Goal: Information Seeking & Learning: Find specific fact

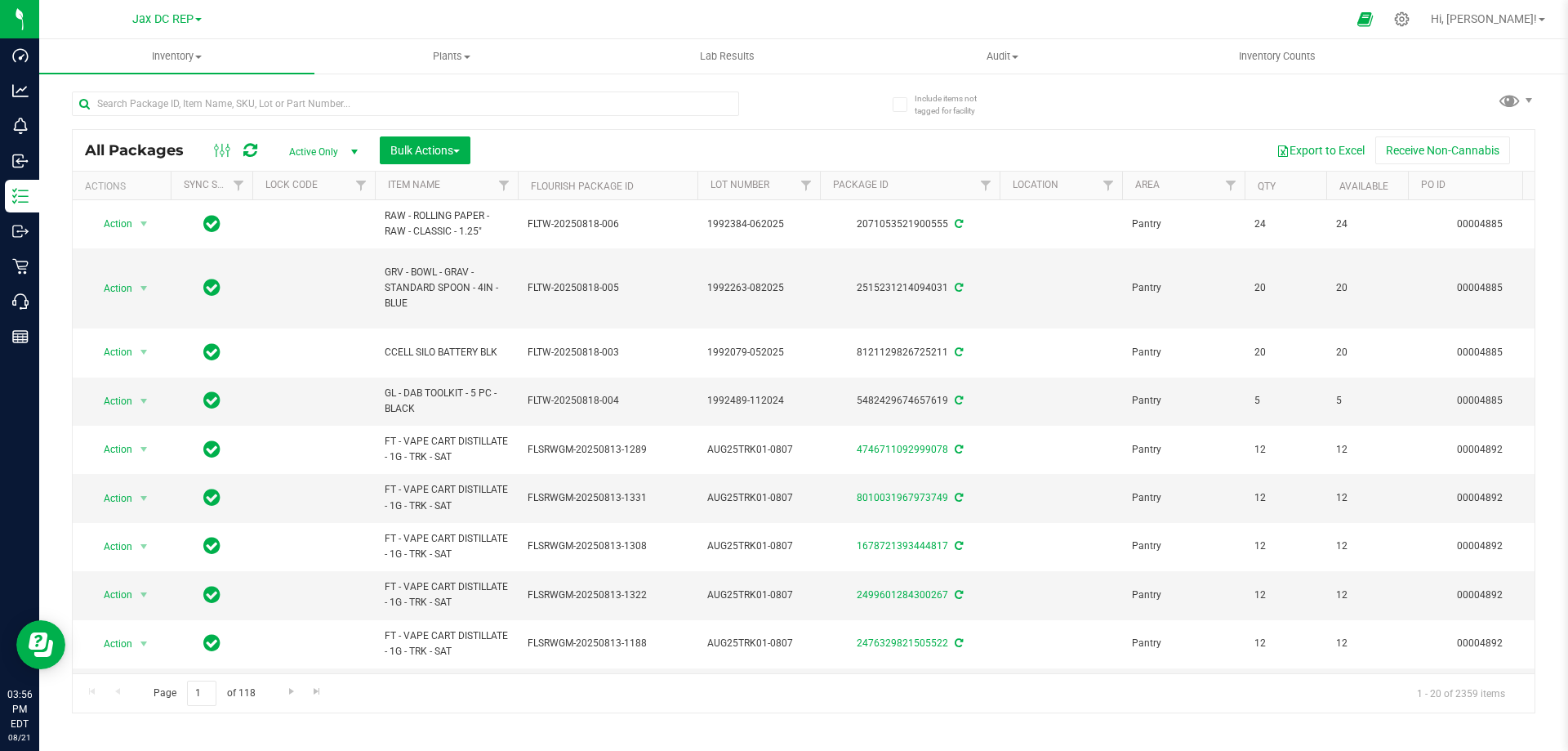
click at [160, 9] on div "Jax DC REP Bonita Springs WC Boynton Beach WC Bradenton WC Brandon WC Brooksvil…" at bounding box center [167, 19] width 70 height 19
click at [160, 14] on span "Jax DC REP" at bounding box center [163, 19] width 61 height 15
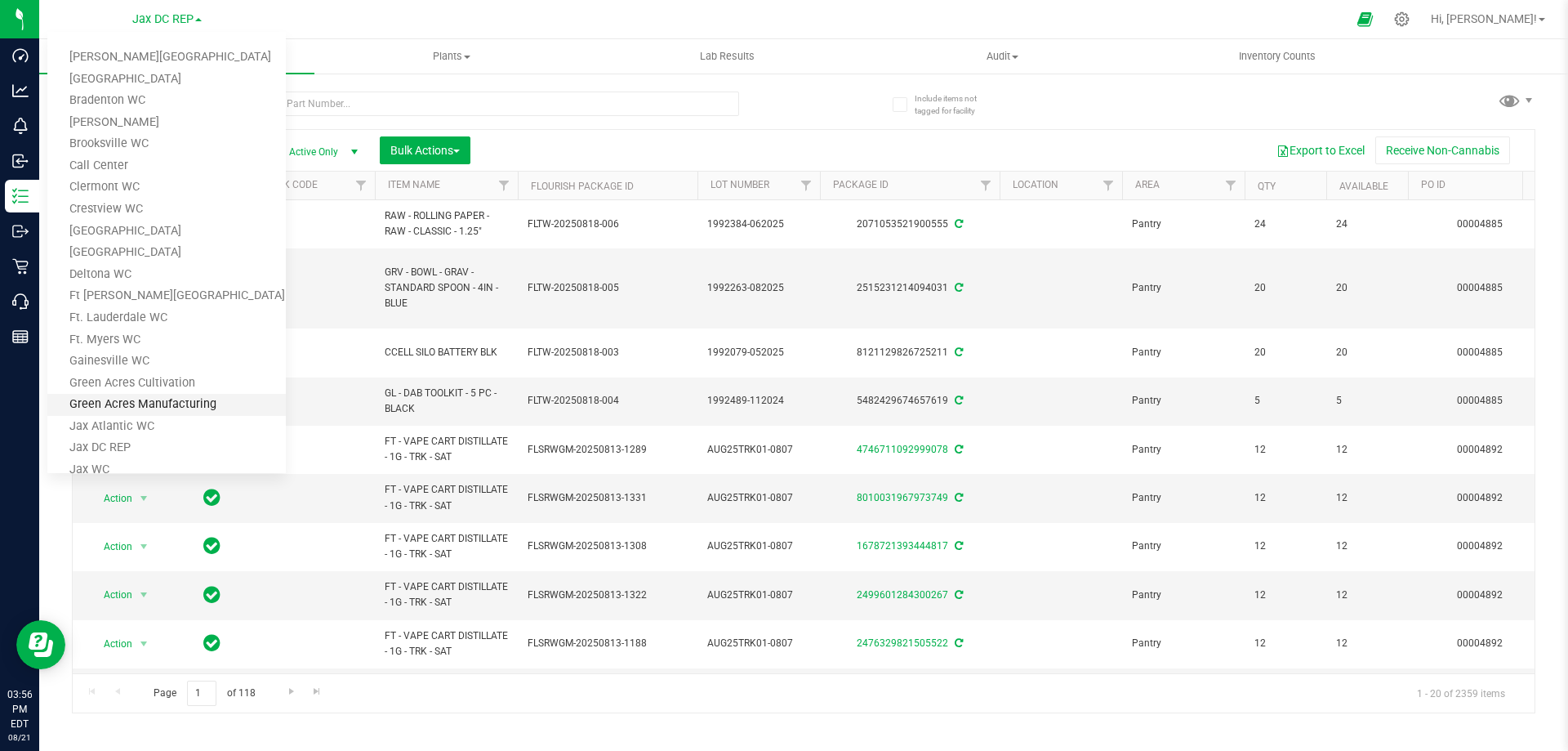
click at [100, 394] on link "Green Acres Manufacturing" at bounding box center [166, 405] width 238 height 22
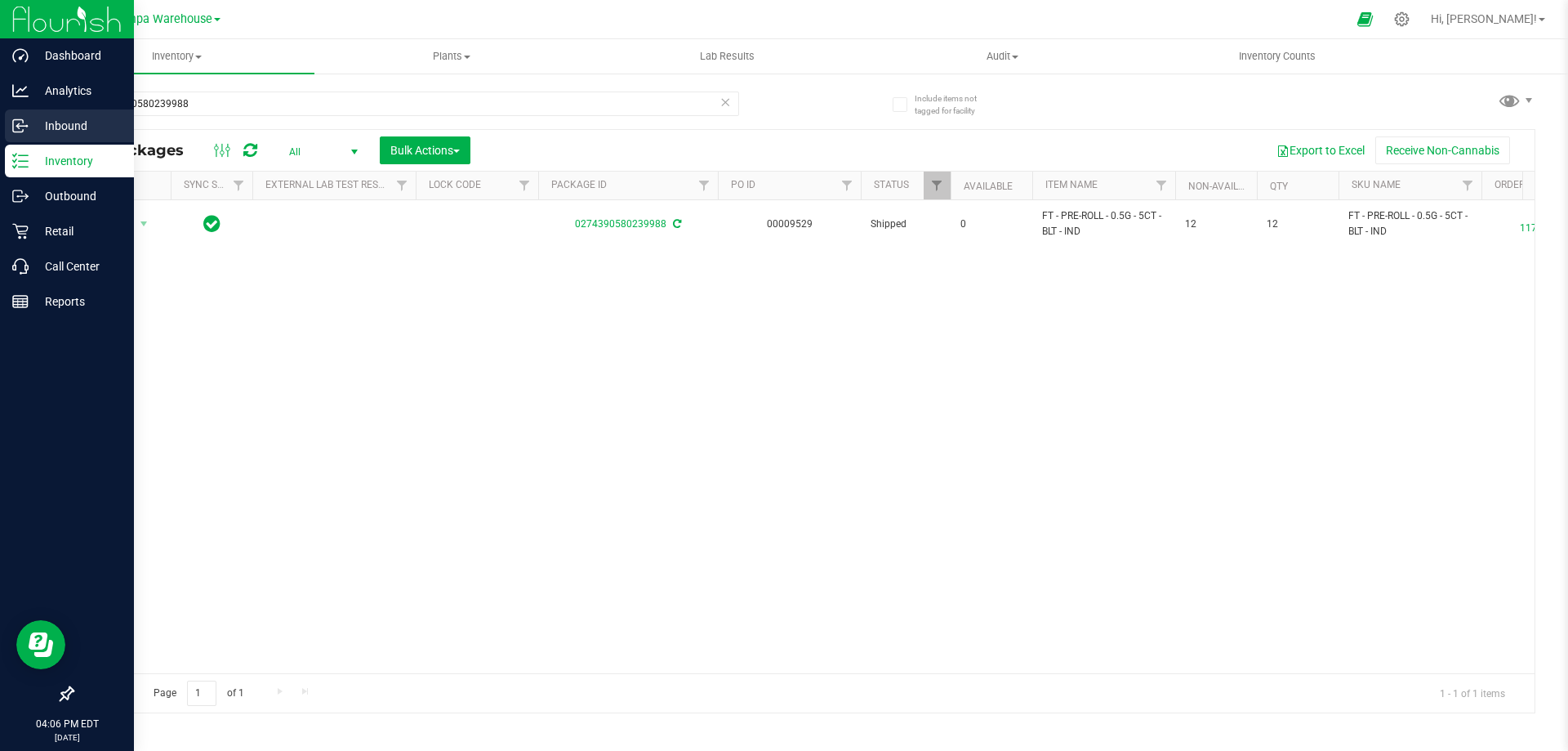
click at [57, 124] on p "Inbound" at bounding box center [78, 125] width 98 height 19
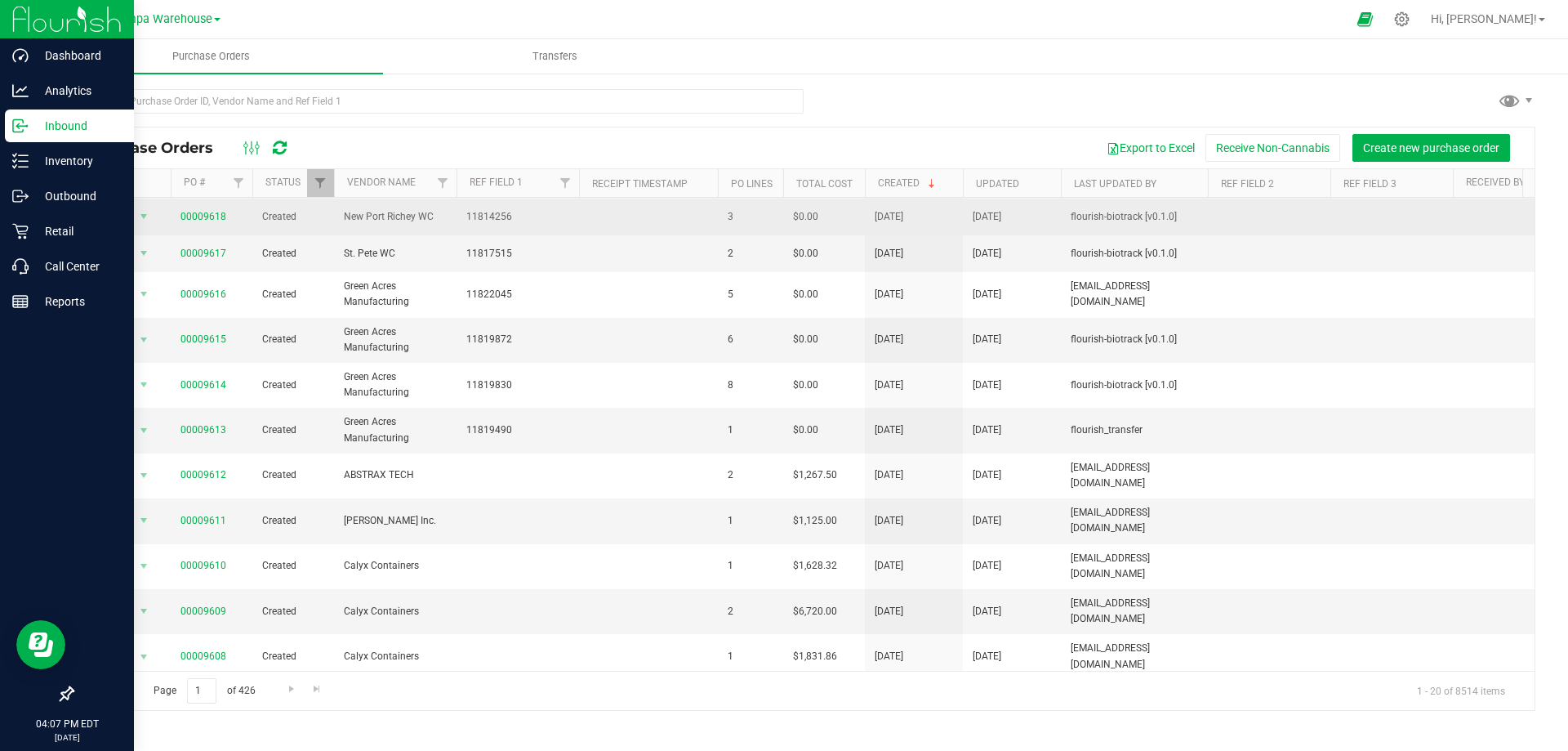
scroll to position [316, 0]
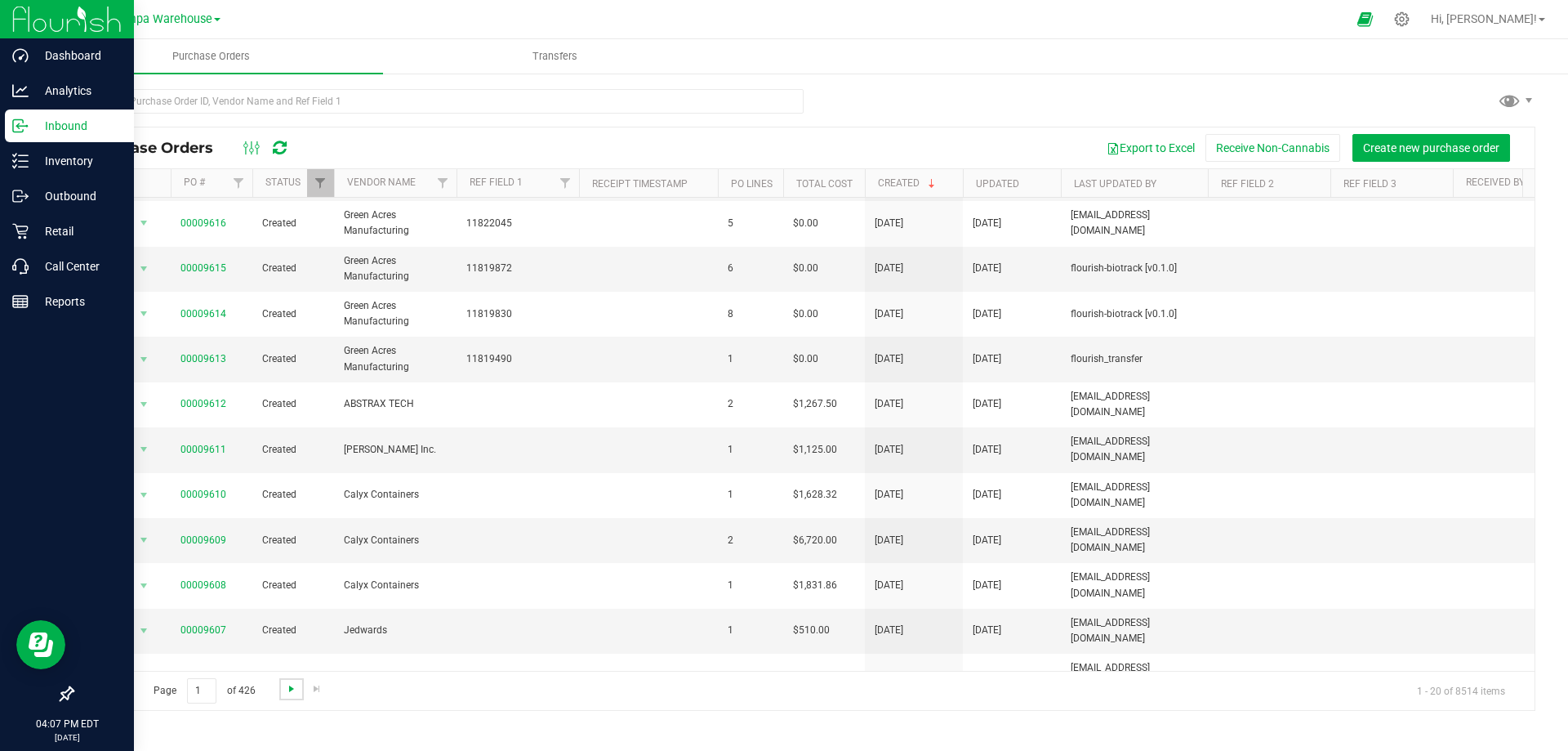
click at [287, 689] on span "Go to the next page" at bounding box center [292, 689] width 13 height 13
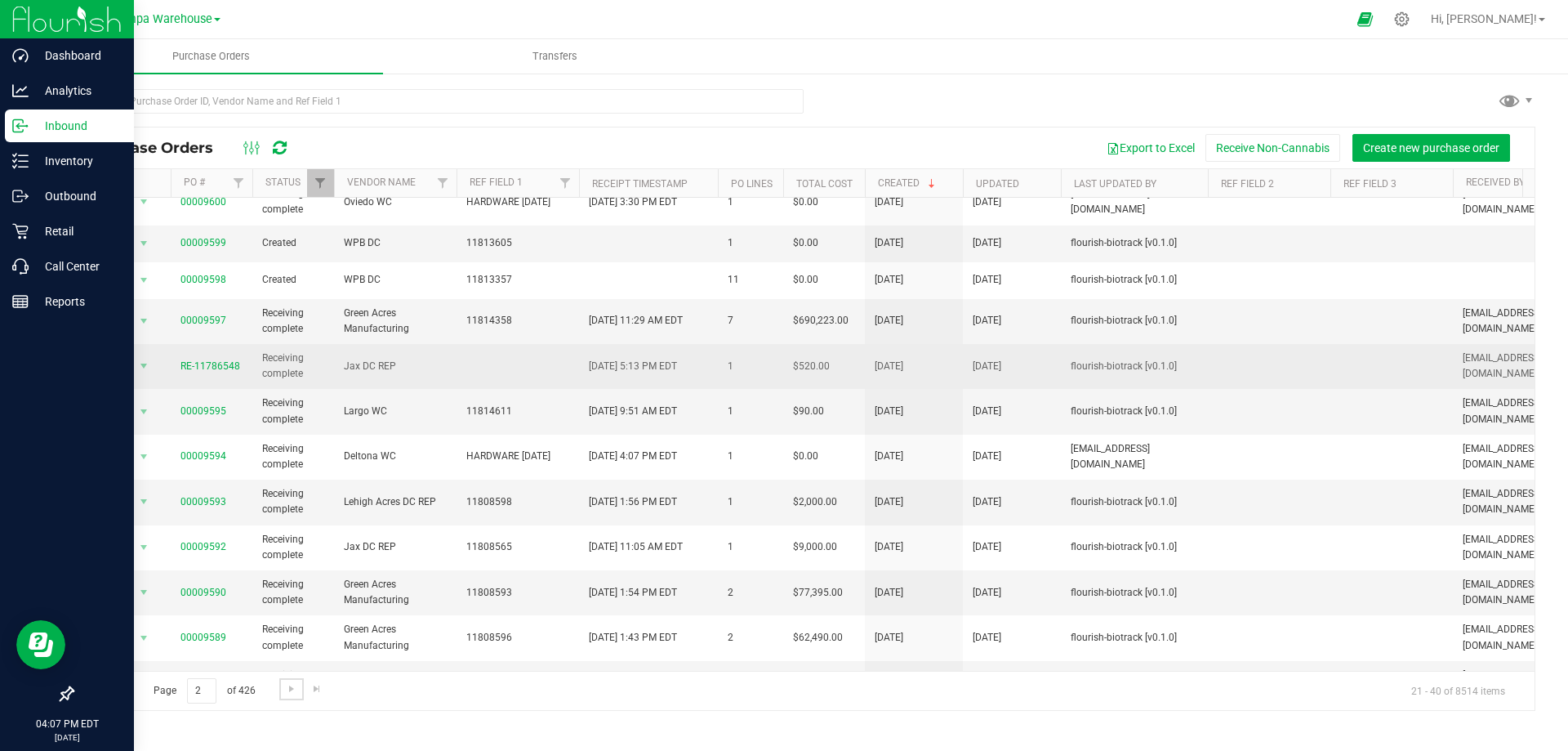
scroll to position [401, 0]
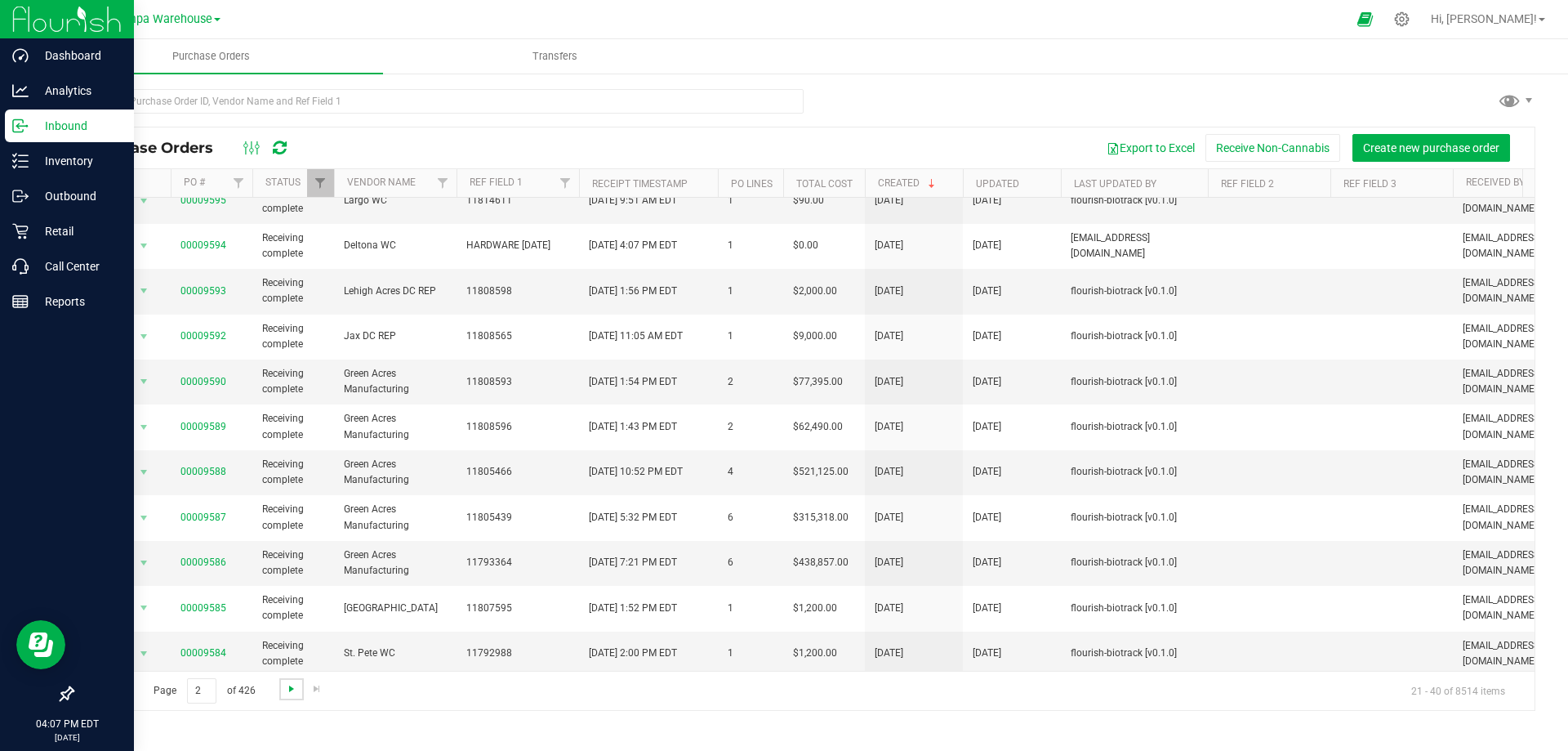
click at [288, 686] on span "Go to the next page" at bounding box center [292, 689] width 13 height 13
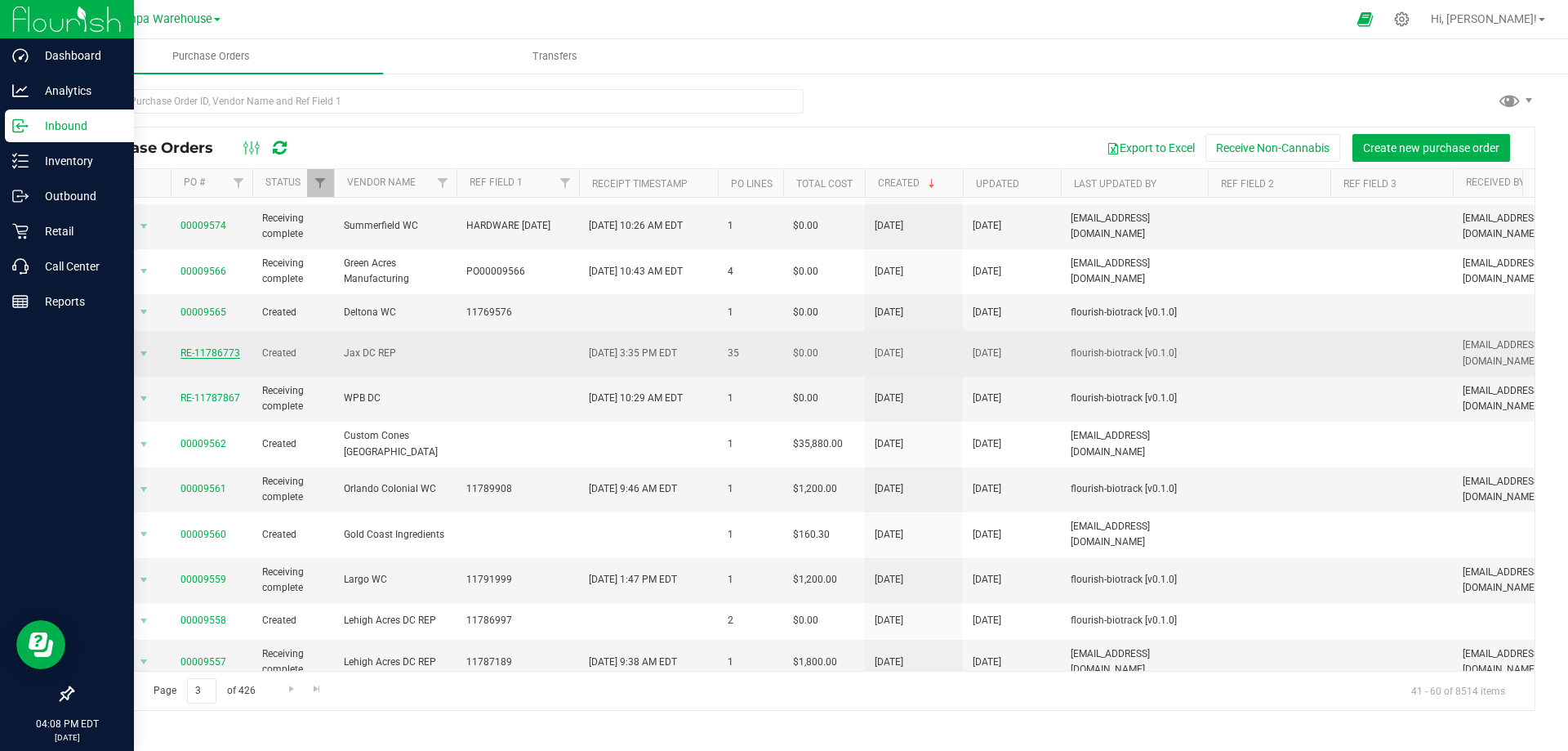
click at [196, 350] on link "RE-11786773" at bounding box center [210, 353] width 59 height 11
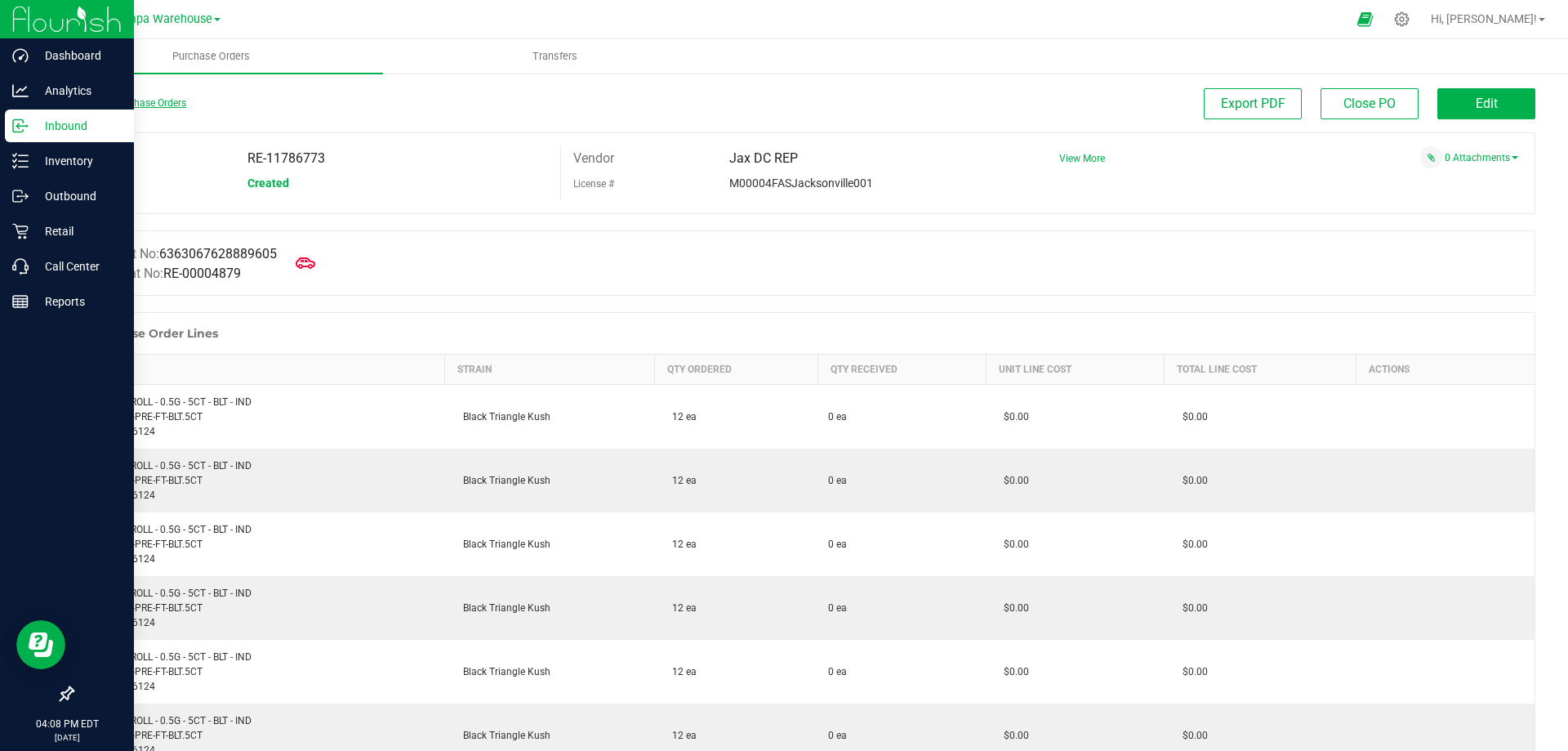
click at [133, 104] on link "Back to Purchase Orders" at bounding box center [129, 103] width 114 height 11
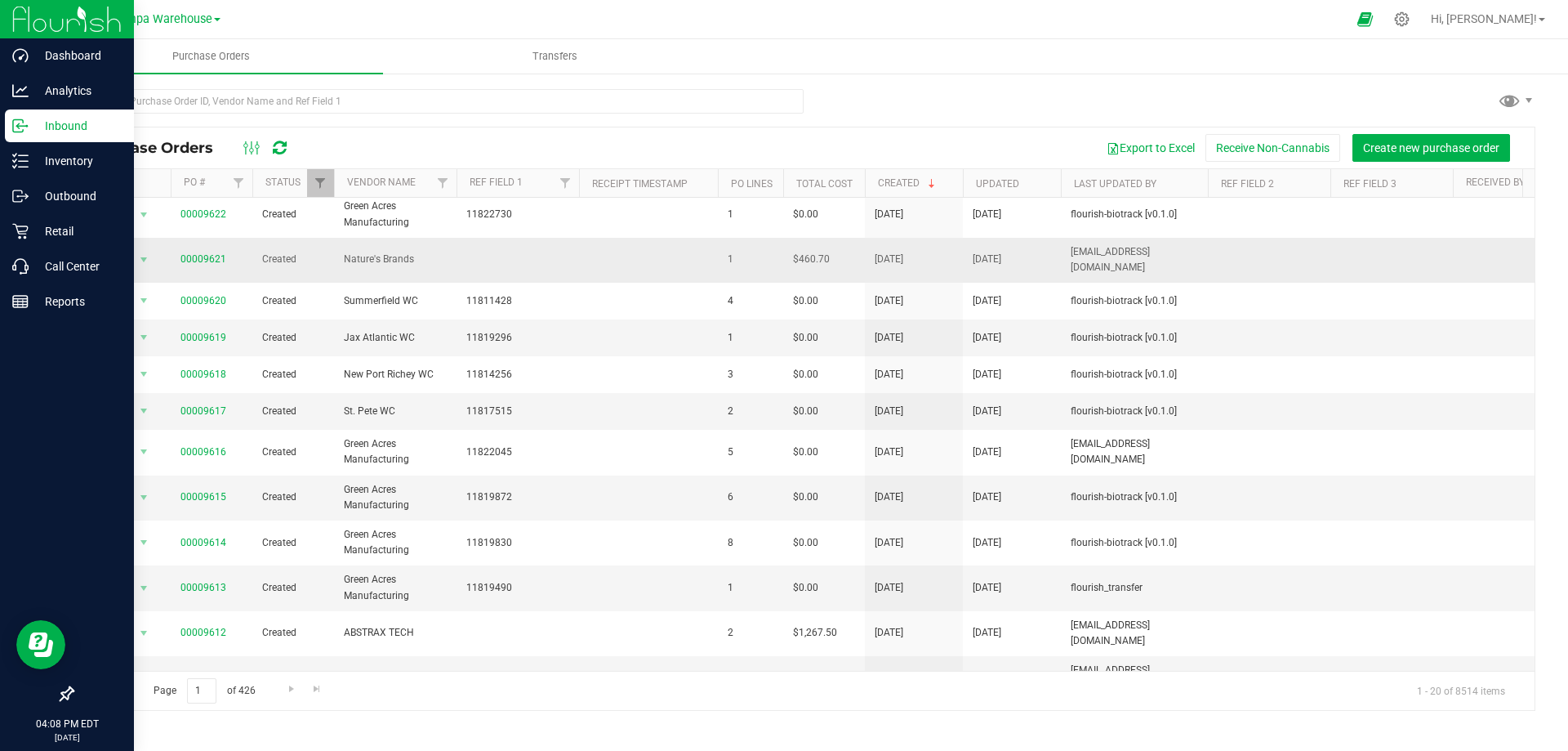
scroll to position [316, 0]
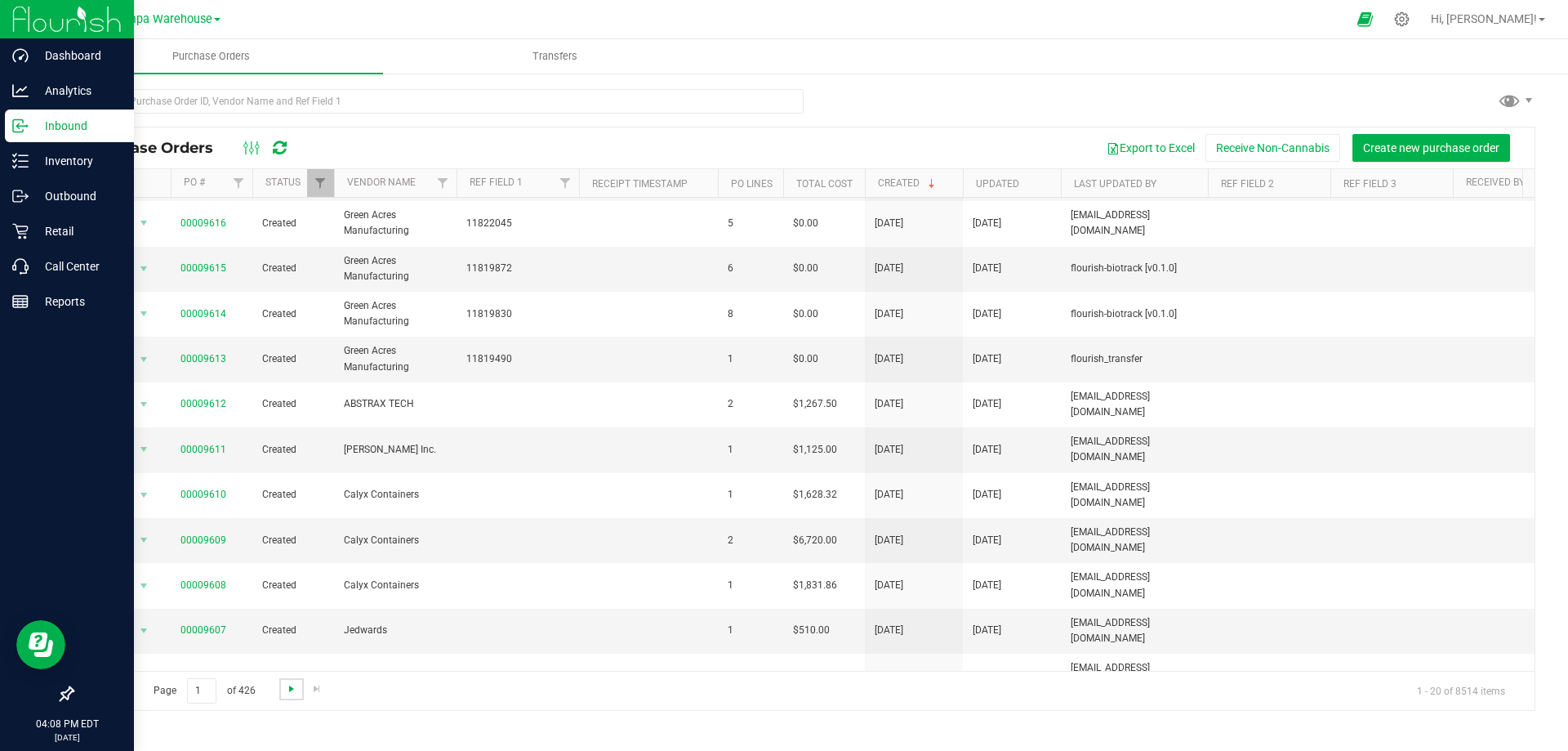
click at [287, 689] on span "Go to the next page" at bounding box center [292, 689] width 13 height 13
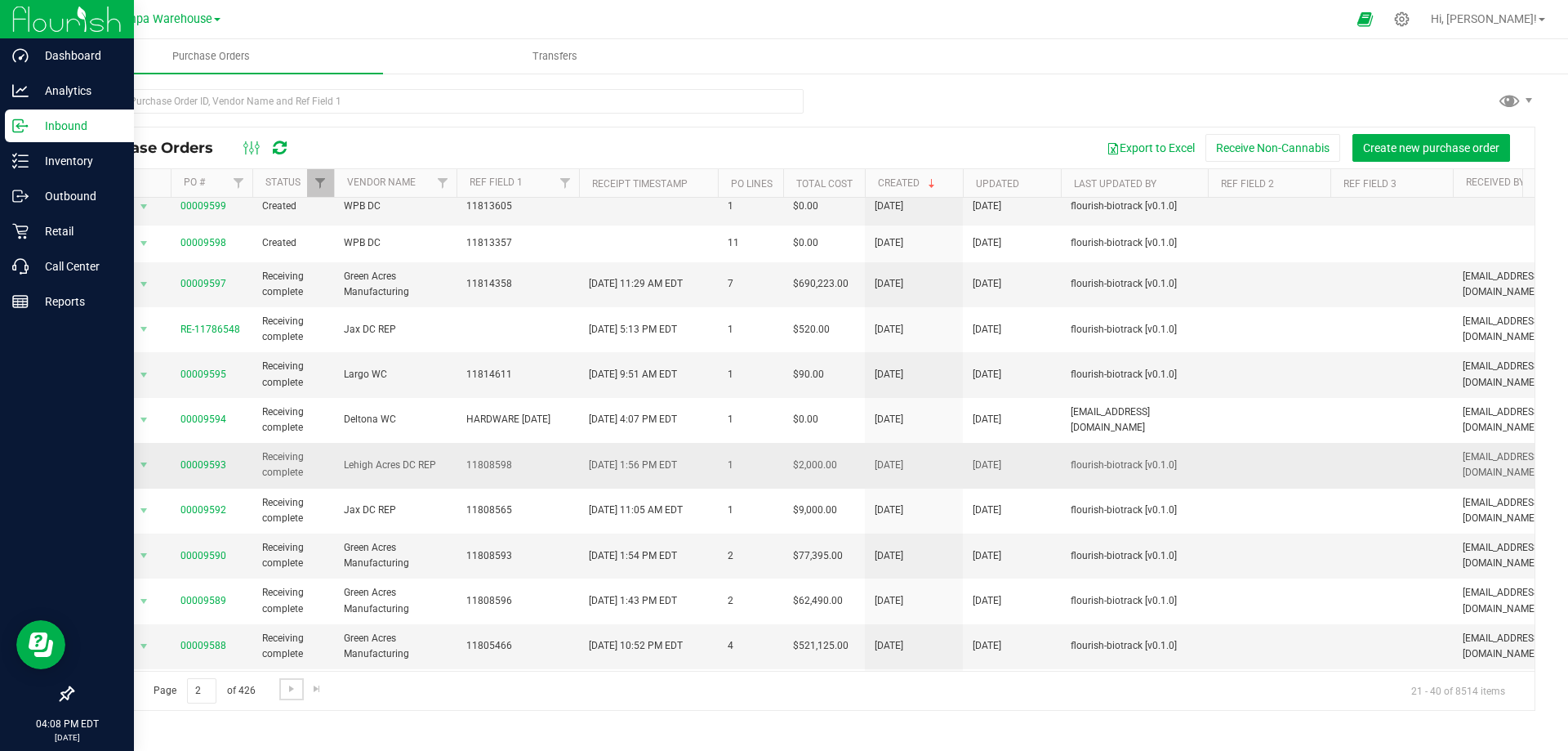
scroll to position [245, 0]
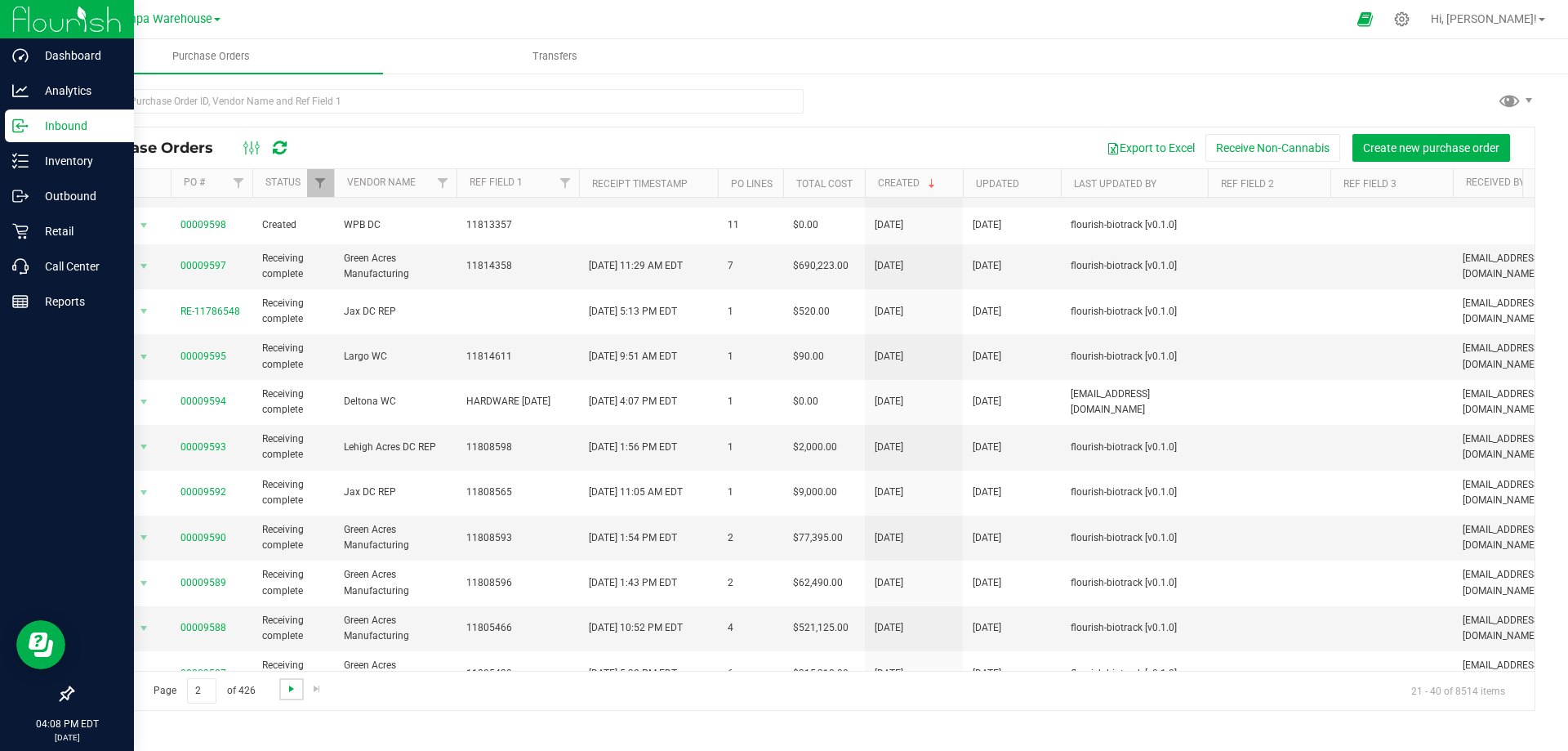
click at [288, 692] on span "Go to the next page" at bounding box center [292, 689] width 13 height 13
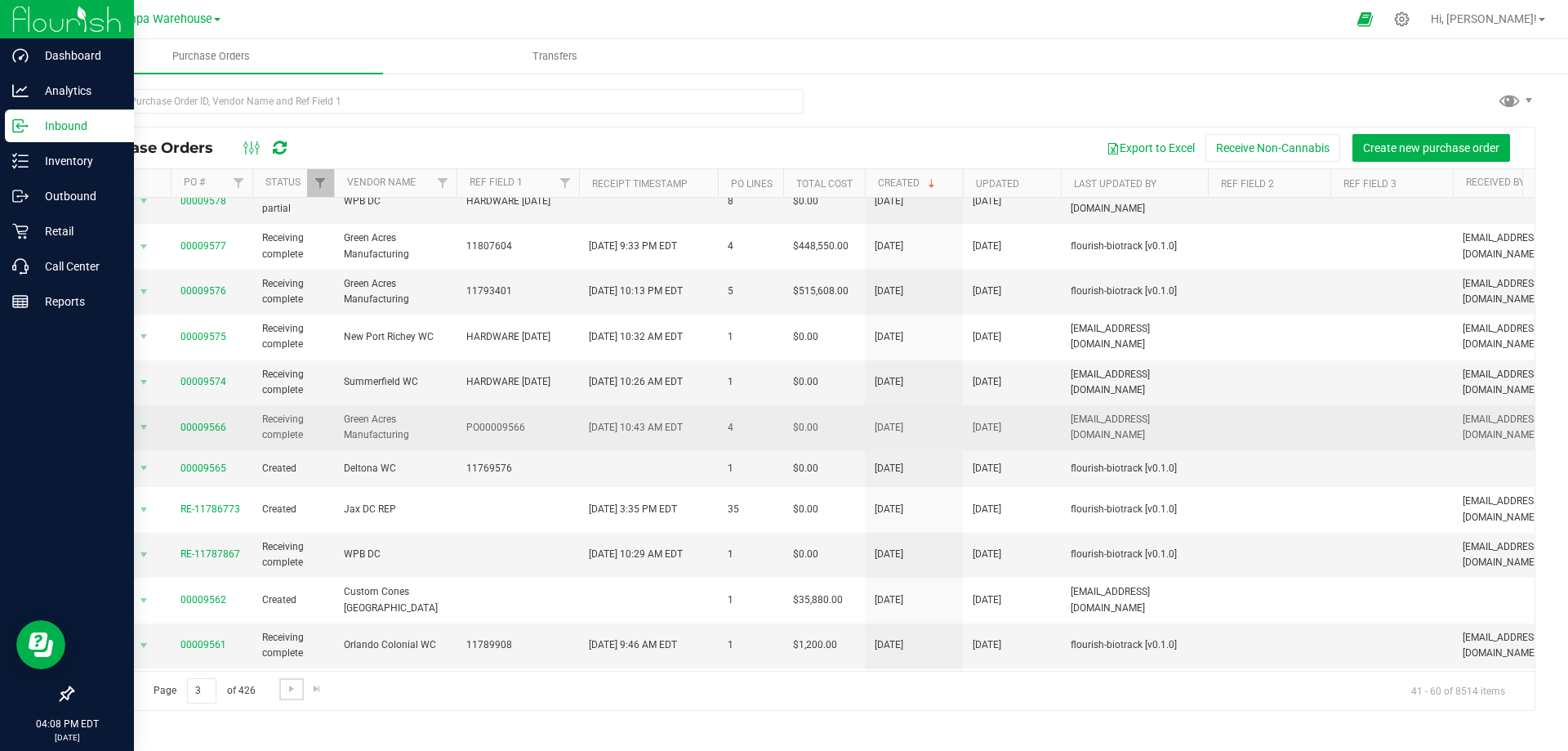
scroll to position [327, 0]
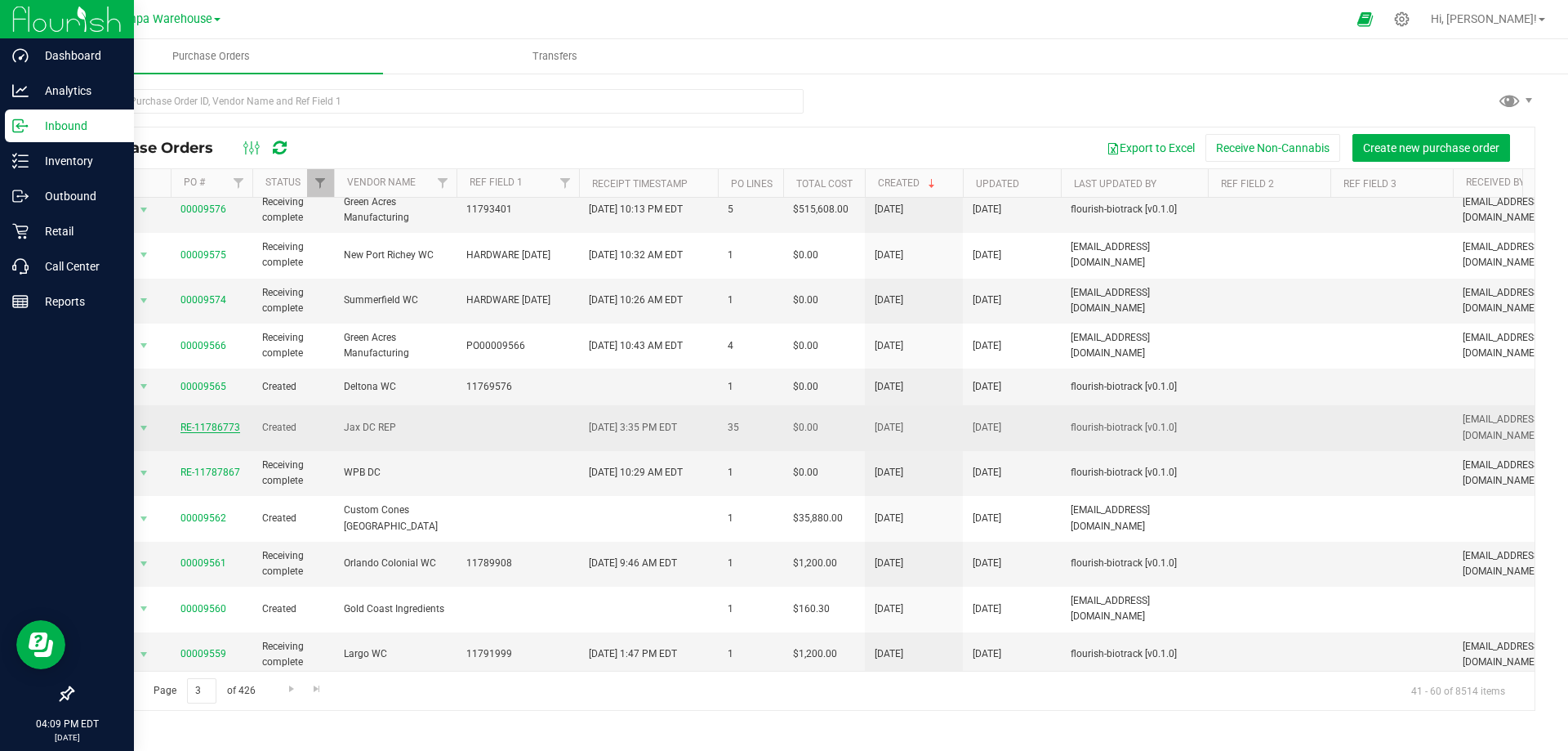
click at [209, 422] on link "RE-11786773" at bounding box center [210, 427] width 59 height 11
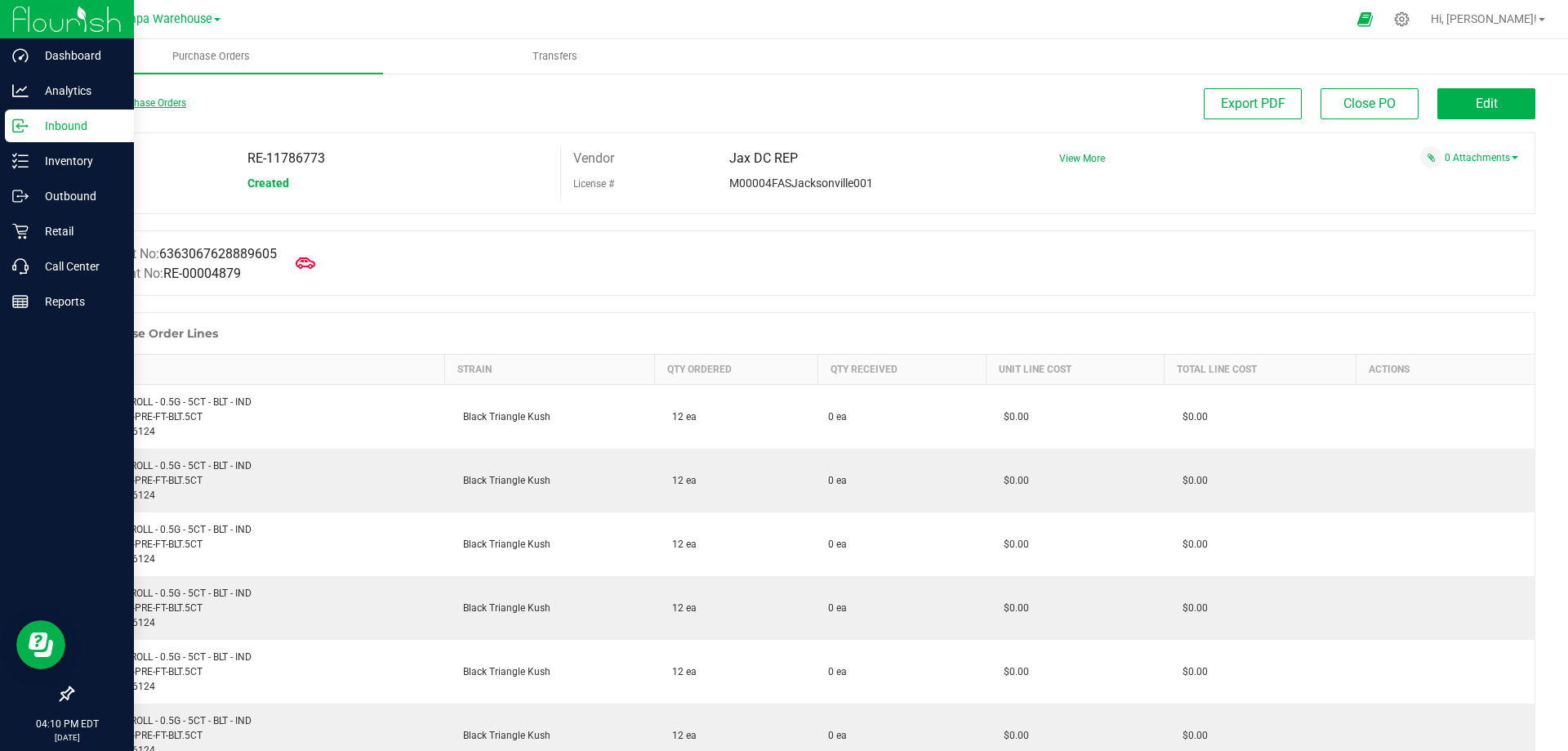
click at [114, 101] on link "Back to Purchase Orders" at bounding box center [129, 103] width 114 height 11
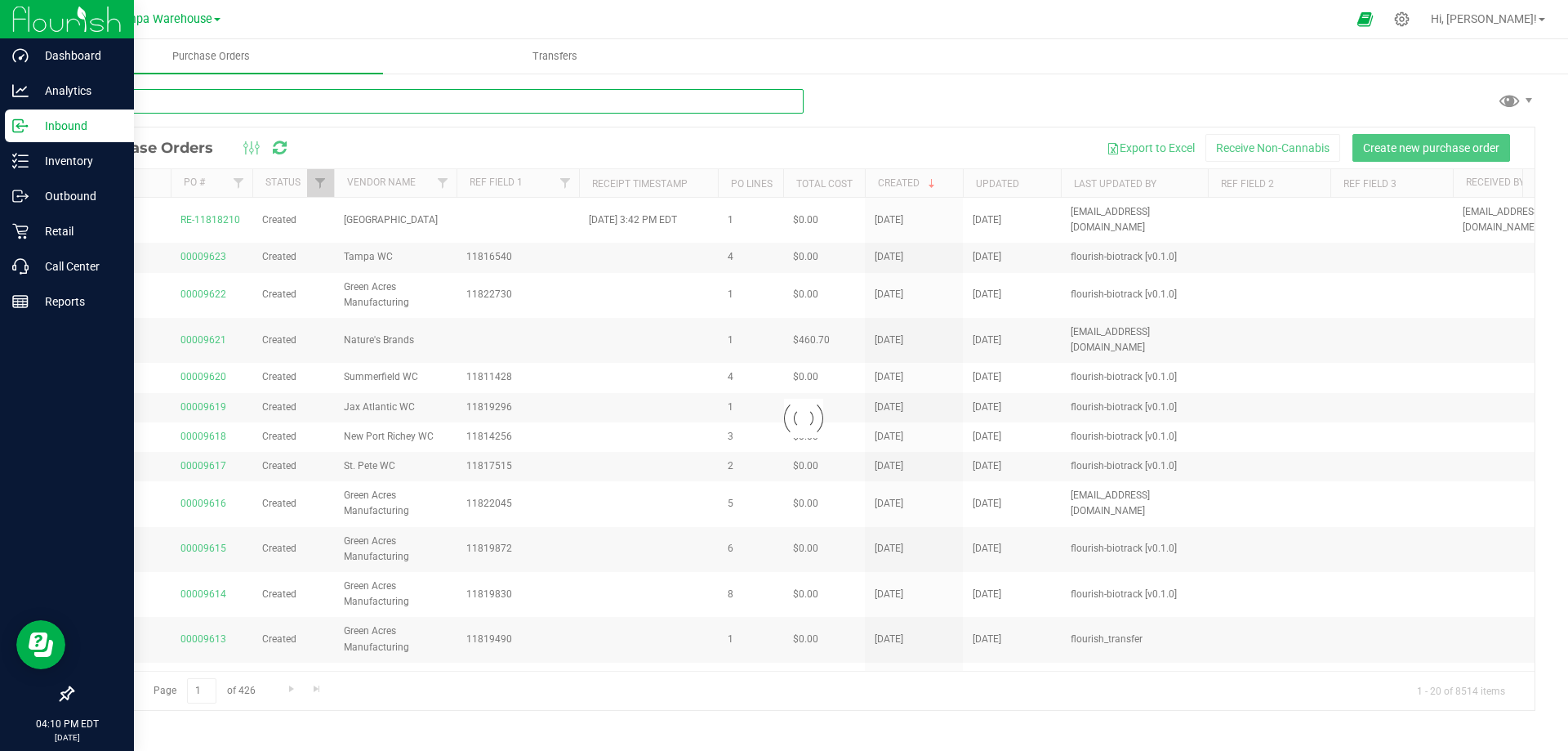
click at [108, 98] on input "text" at bounding box center [438, 101] width 732 height 24
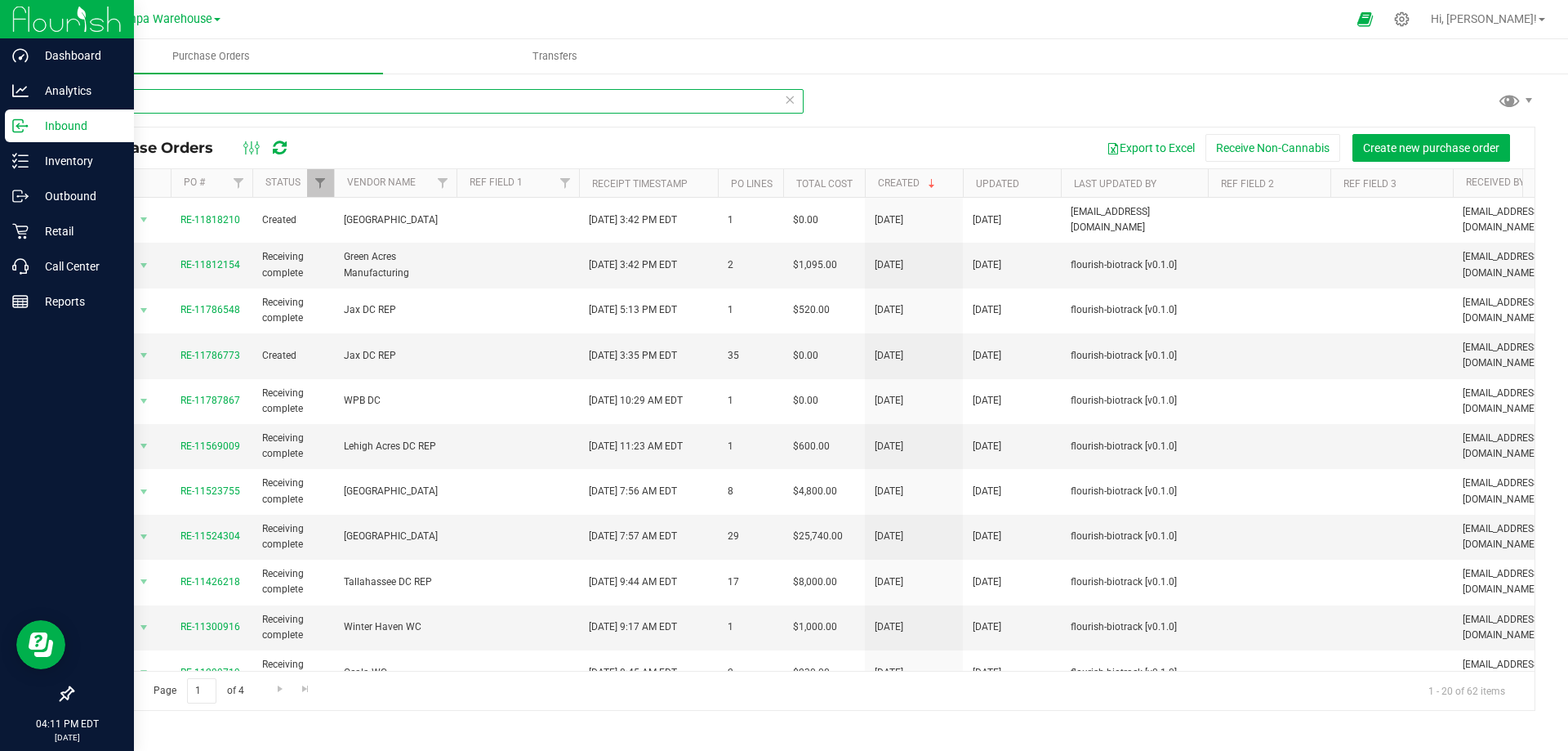
type input "RE-"
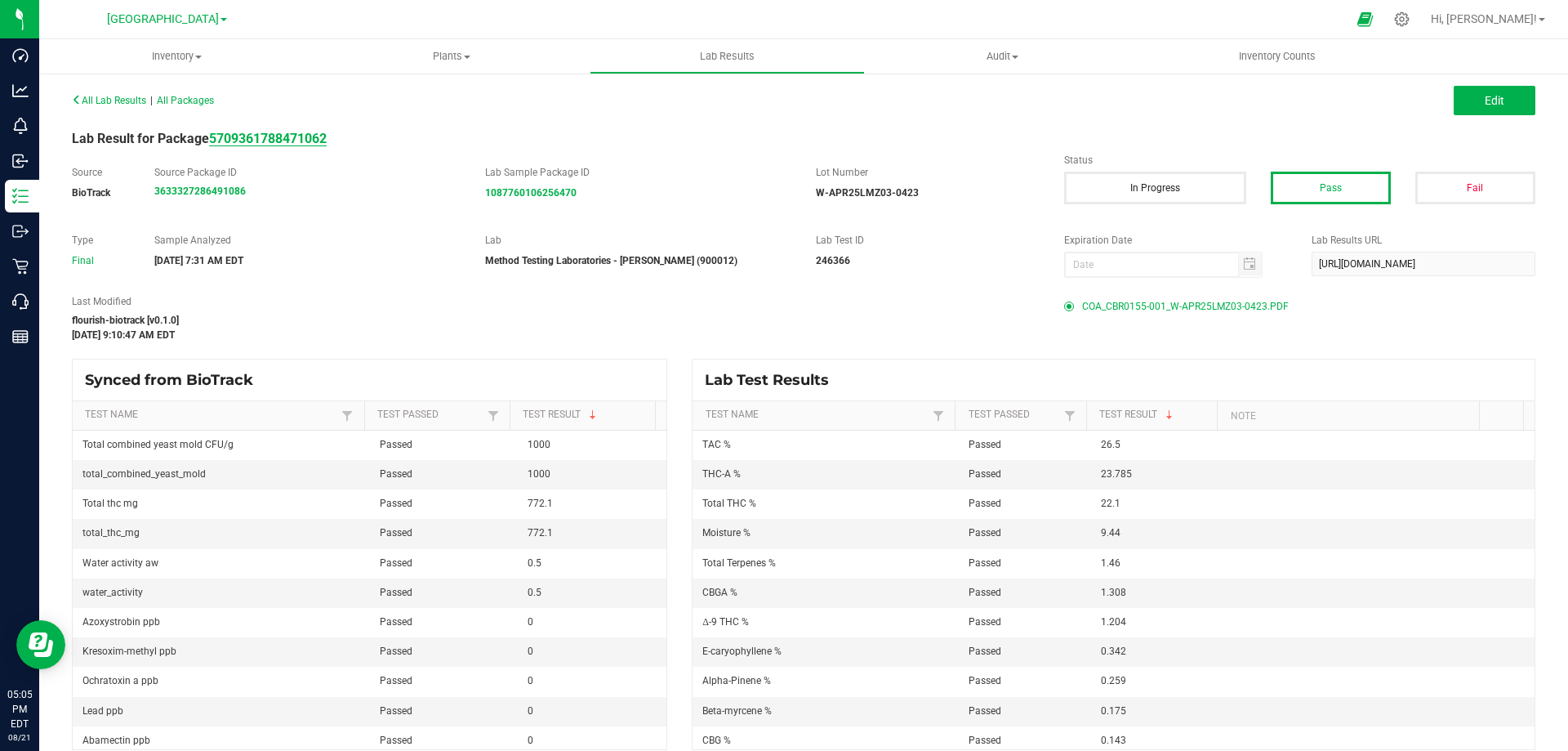
click at [233, 140] on strong "5709361788471062" at bounding box center [268, 138] width 118 height 16
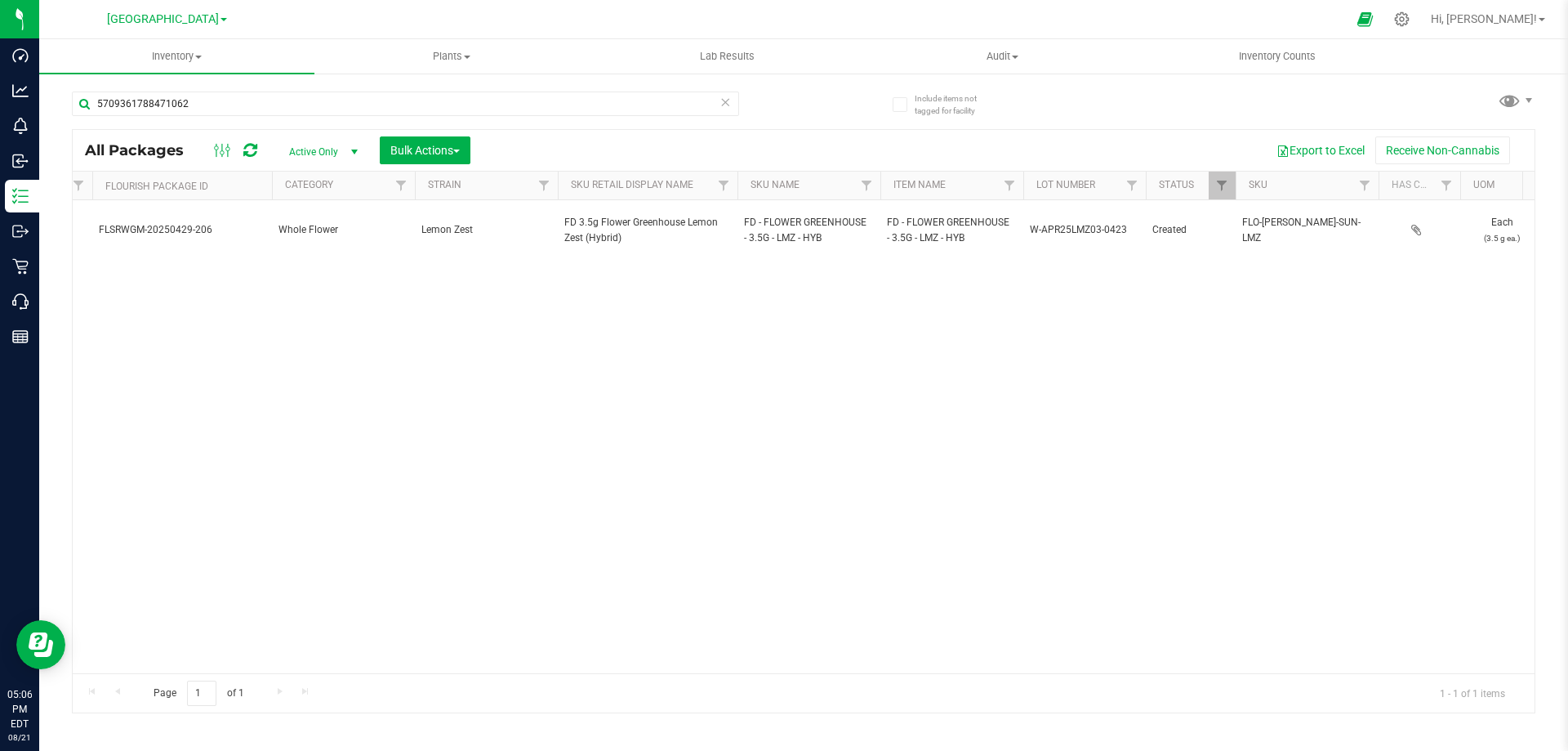
scroll to position [0, 752]
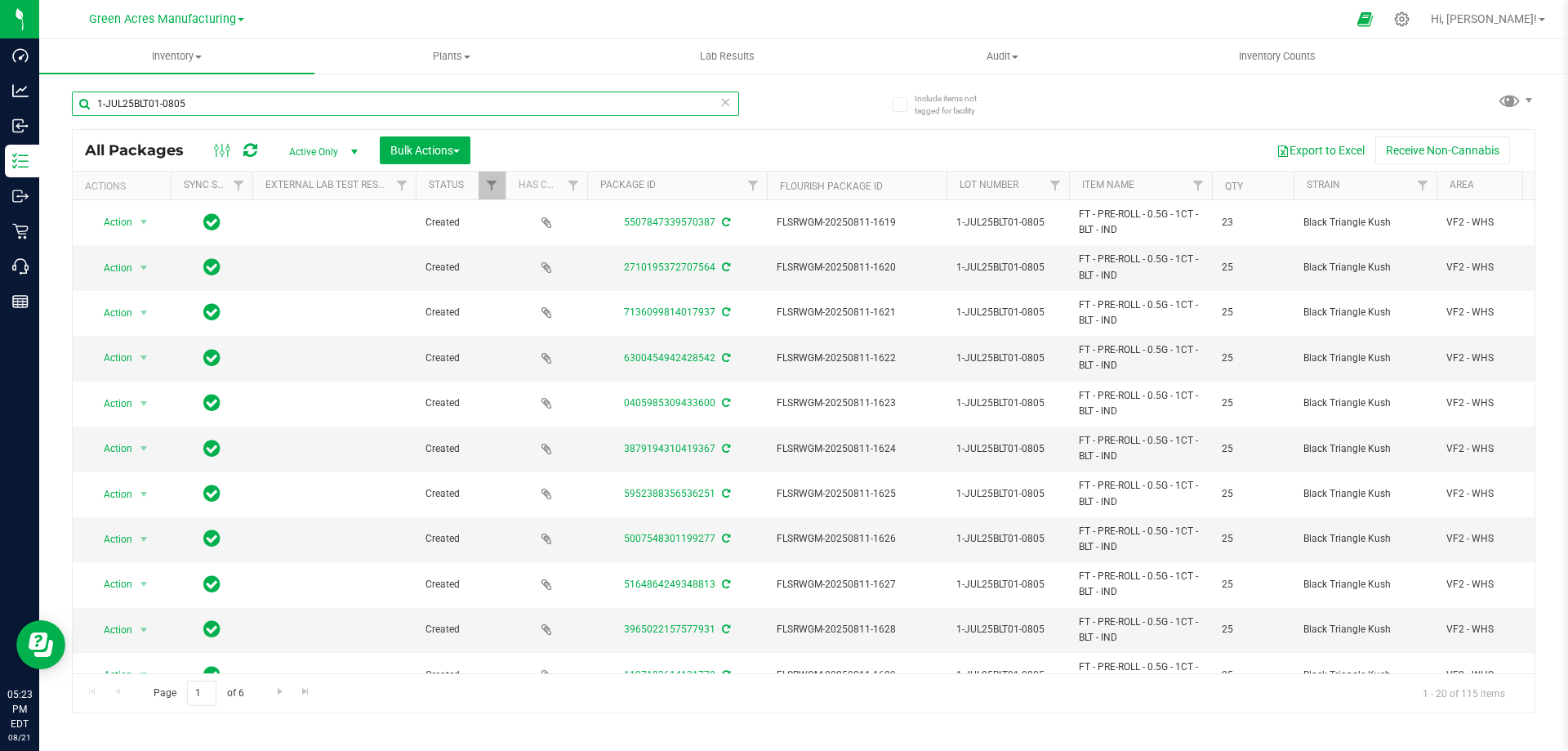
drag, startPoint x: 219, startPoint y: 98, endPoint x: 81, endPoint y: 100, distance: 138.0
click at [81, 100] on input "1-JUL25BLT01-0805" at bounding box center [406, 104] width 667 height 24
paste input "9285161066593140"
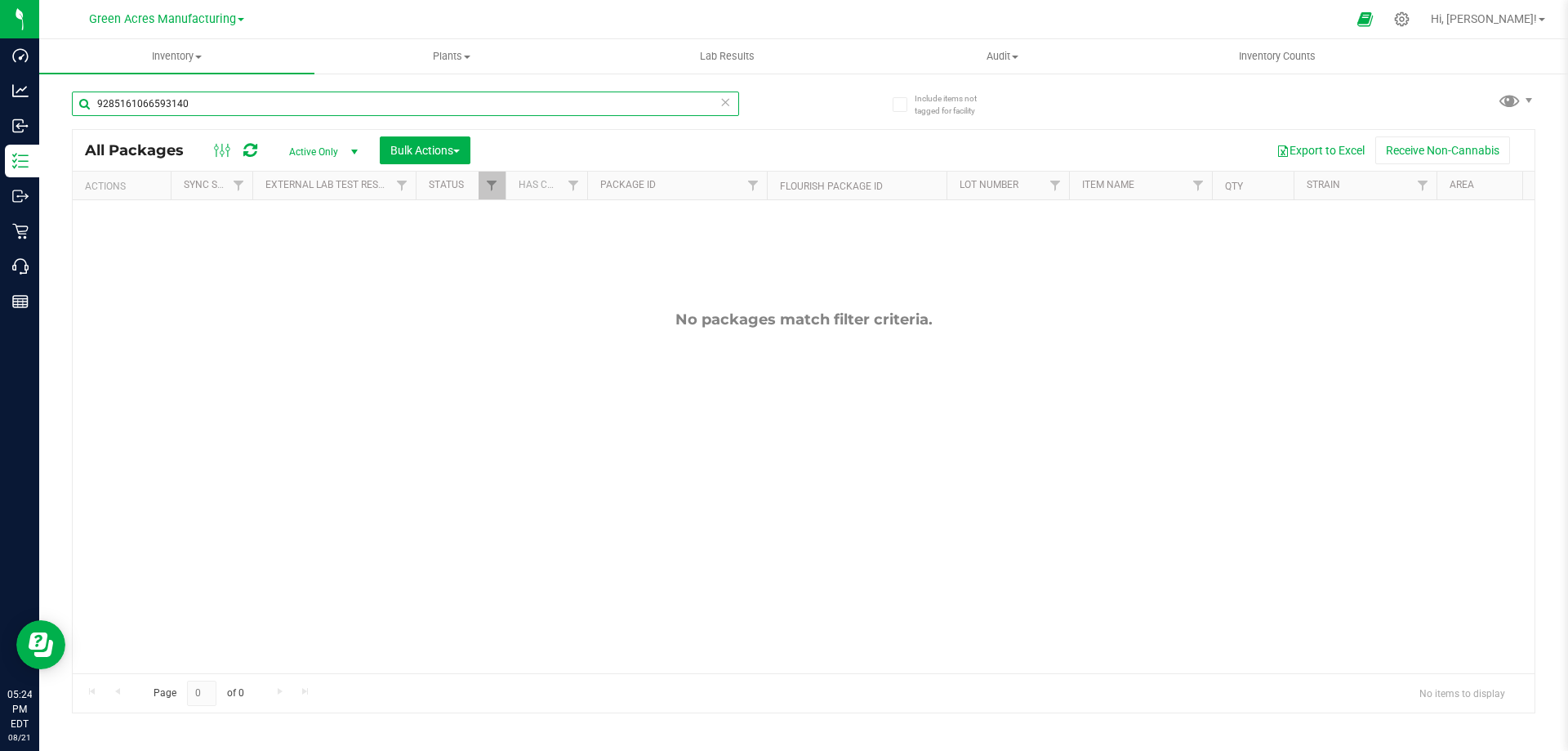
drag, startPoint x: 196, startPoint y: 104, endPoint x: 77, endPoint y: 102, distance: 119.0
click at [77, 102] on input "9285161066593140" at bounding box center [406, 104] width 667 height 24
paste input "440835453618578"
drag, startPoint x: 211, startPoint y: 106, endPoint x: 70, endPoint y: 98, distance: 141.2
click at [70, 98] on div "Include items not tagged for facility 4408354536185780 All Packages Active Only…" at bounding box center [803, 322] width 1529 height 499
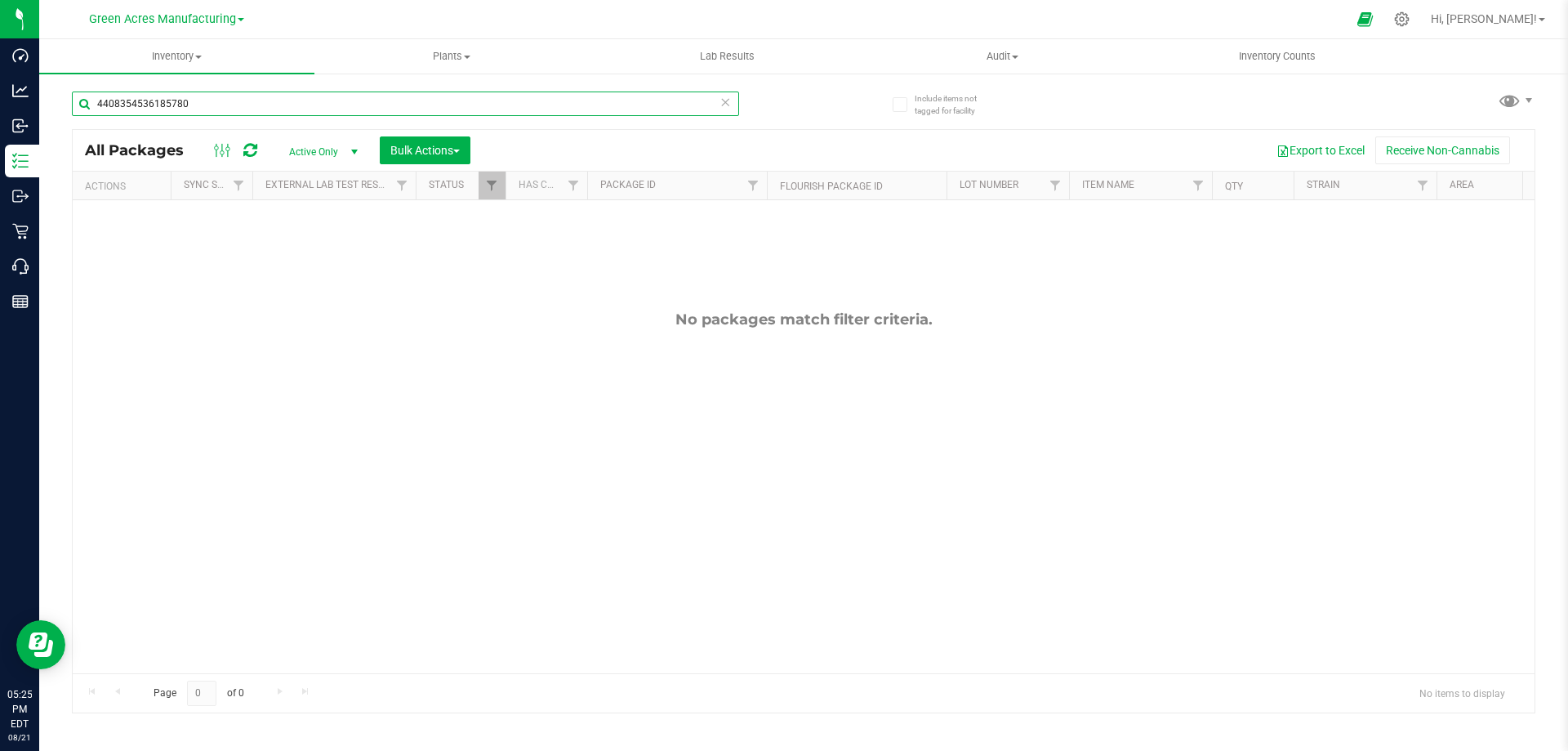
paste input "242557299728864"
drag, startPoint x: 196, startPoint y: 107, endPoint x: 90, endPoint y: 111, distance: 106.1
click at [90, 111] on input "2425572997288640" at bounding box center [406, 104] width 667 height 24
paste input "24781666035579"
drag, startPoint x: 200, startPoint y: 99, endPoint x: 77, endPoint y: 100, distance: 123.0
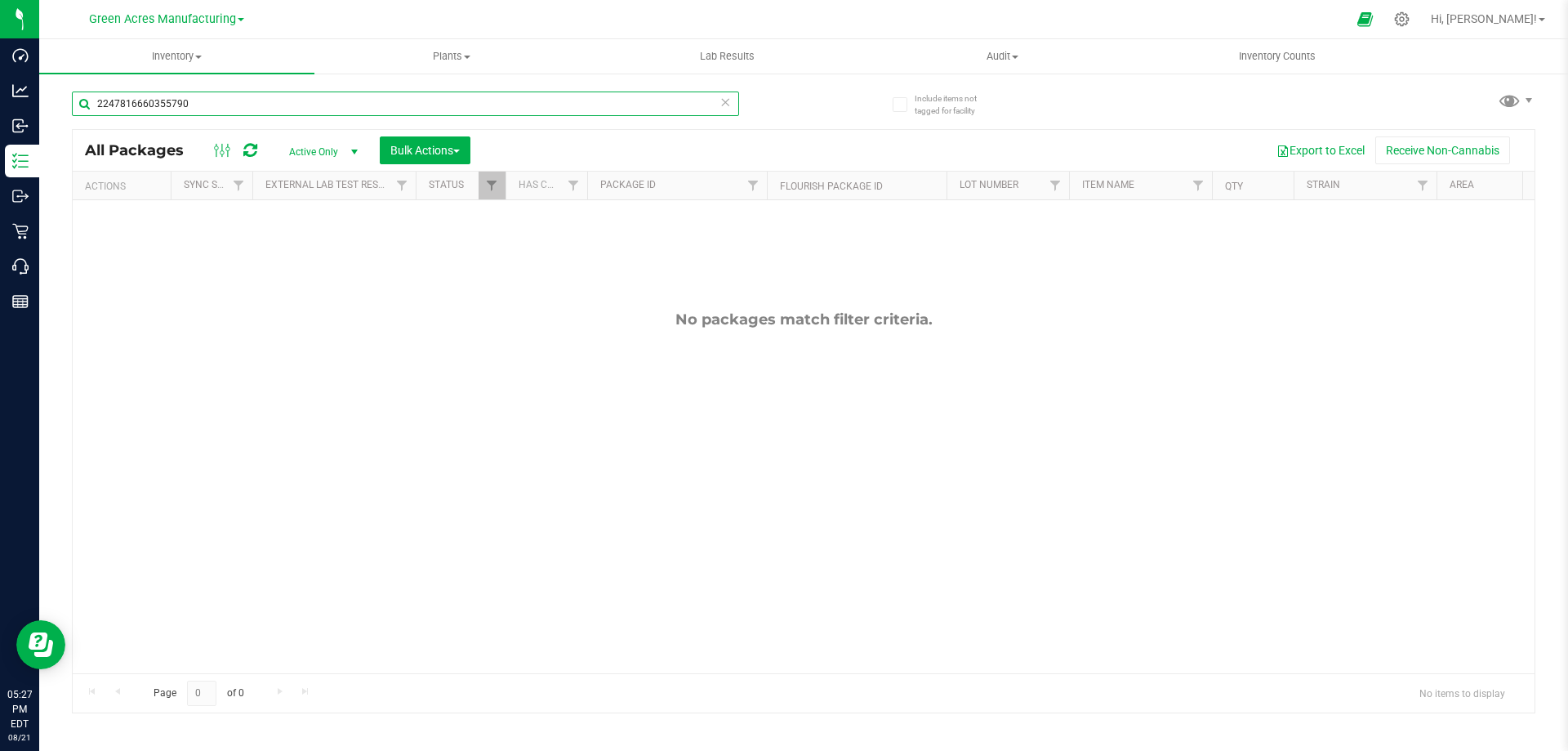
click at [77, 100] on input "2247816660355790" at bounding box center [406, 104] width 667 height 24
paste input "862776391968732"
drag, startPoint x: 198, startPoint y: 100, endPoint x: 76, endPoint y: 107, distance: 122.2
click at [76, 107] on input "862776391968732" at bounding box center [406, 104] width 667 height 24
paste input "FT - PRE-ROLL - 0.5G - 1CT - BLT - IND"
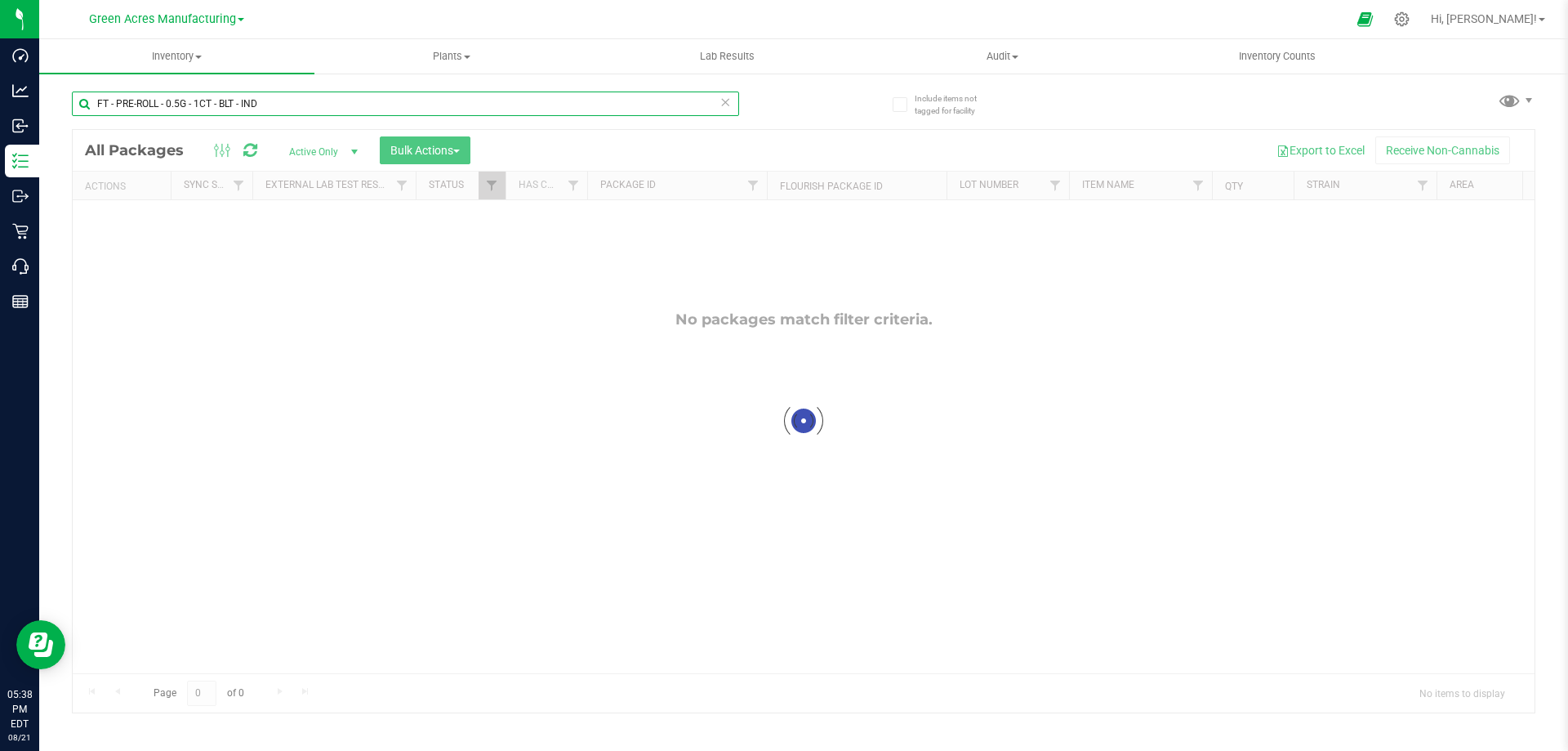
drag, startPoint x: 297, startPoint y: 105, endPoint x: 90, endPoint y: 102, distance: 207.0
click at [90, 102] on input "FT - PRE-ROLL - 0.5G - 1CT - BLT - IND" at bounding box center [406, 104] width 667 height 24
paste input "LSRWGM-20250811-1044"
type input "FLSRWGM-20250811-1044"
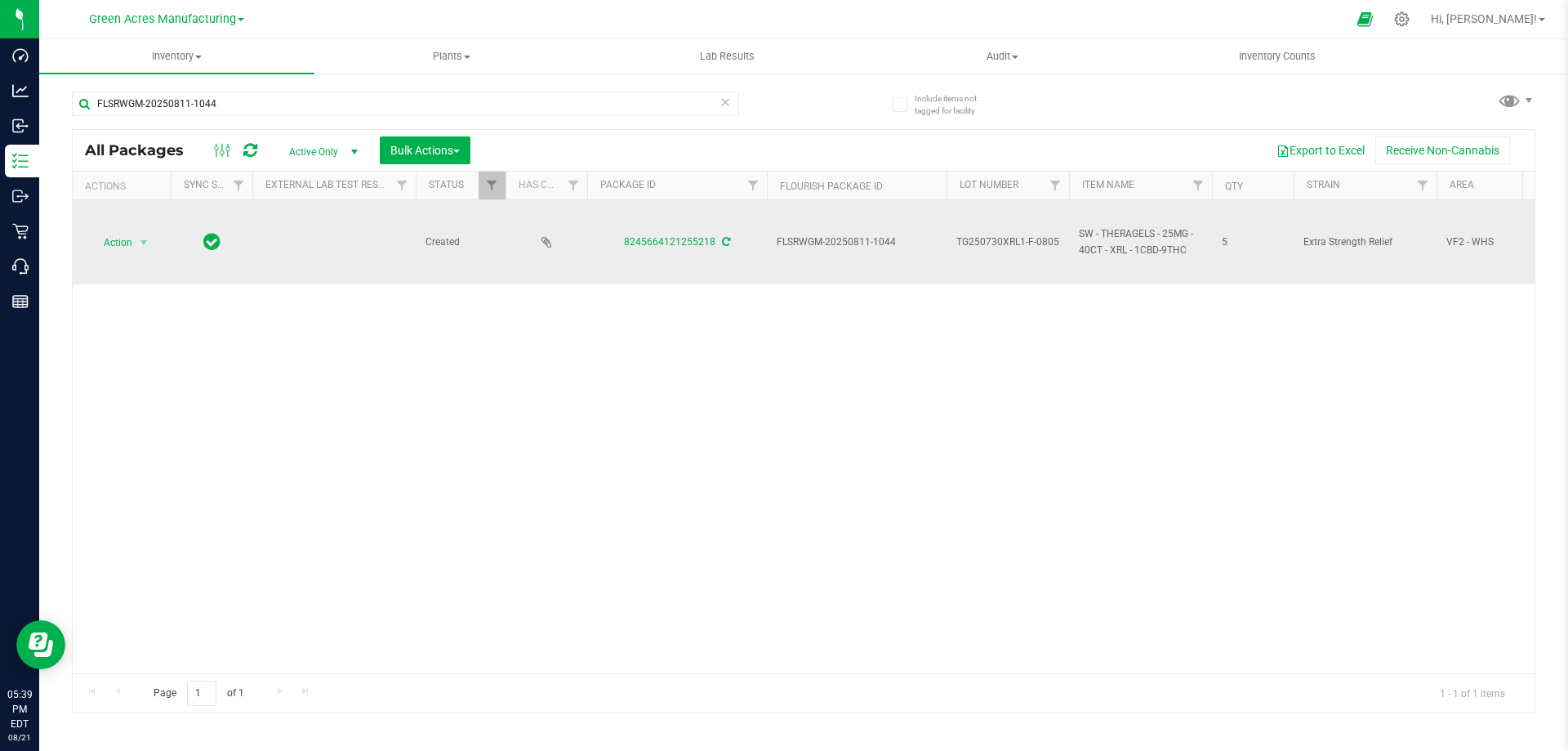
click at [687, 262] on td "8245664121255218" at bounding box center [677, 242] width 180 height 84
drag, startPoint x: 715, startPoint y: 256, endPoint x: 621, endPoint y: 246, distance: 94.5
click at [621, 246] on td "8245664121255218" at bounding box center [677, 242] width 180 height 84
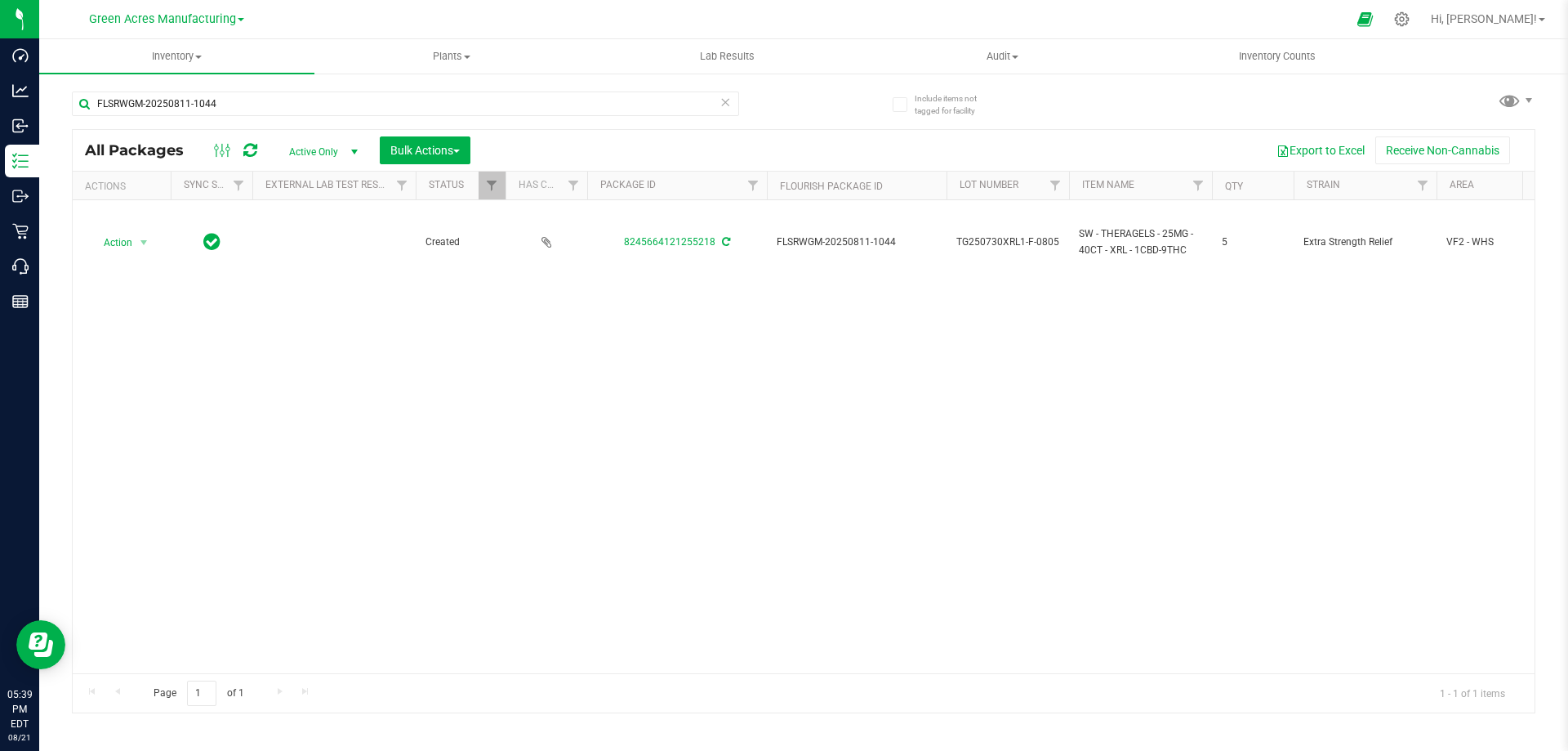
copy link "8245664121255218"
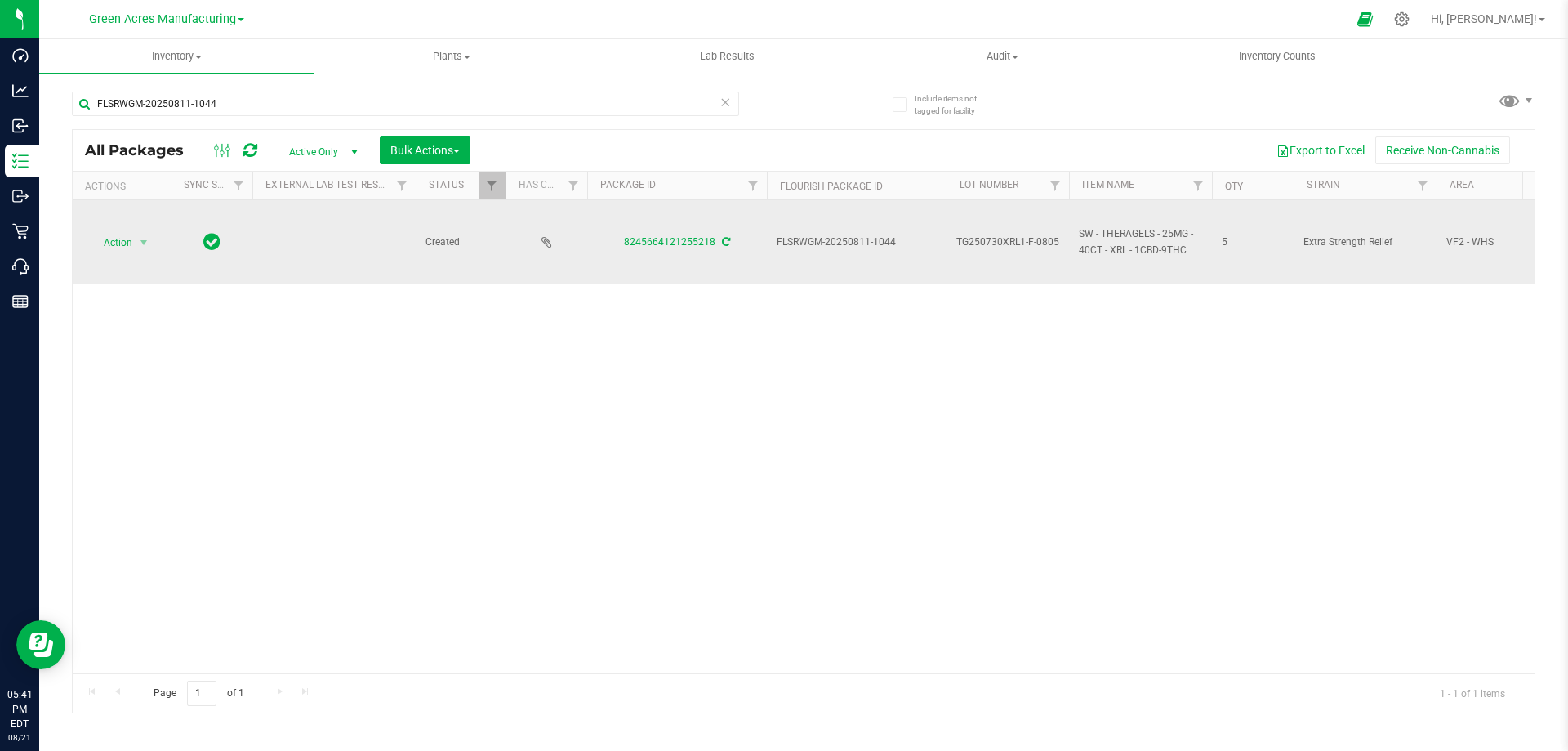
click at [1081, 232] on span "SW - THERAGELS - 25MG - 40CT - XRL - 1CBD-9THC" at bounding box center [1140, 241] width 123 height 31
drag, startPoint x: 1081, startPoint y: 232, endPoint x: 1196, endPoint y: 250, distance: 116.4
click at [1196, 250] on span "SW - THERAGELS - 25MG - 40CT - XRL - 1CBD-9THC" at bounding box center [1140, 241] width 123 height 31
copy span "SW - THERAGELS - 25MG - 40CT - XRL - 1CBD-9THC"
